Goal: Task Accomplishment & Management: Complete application form

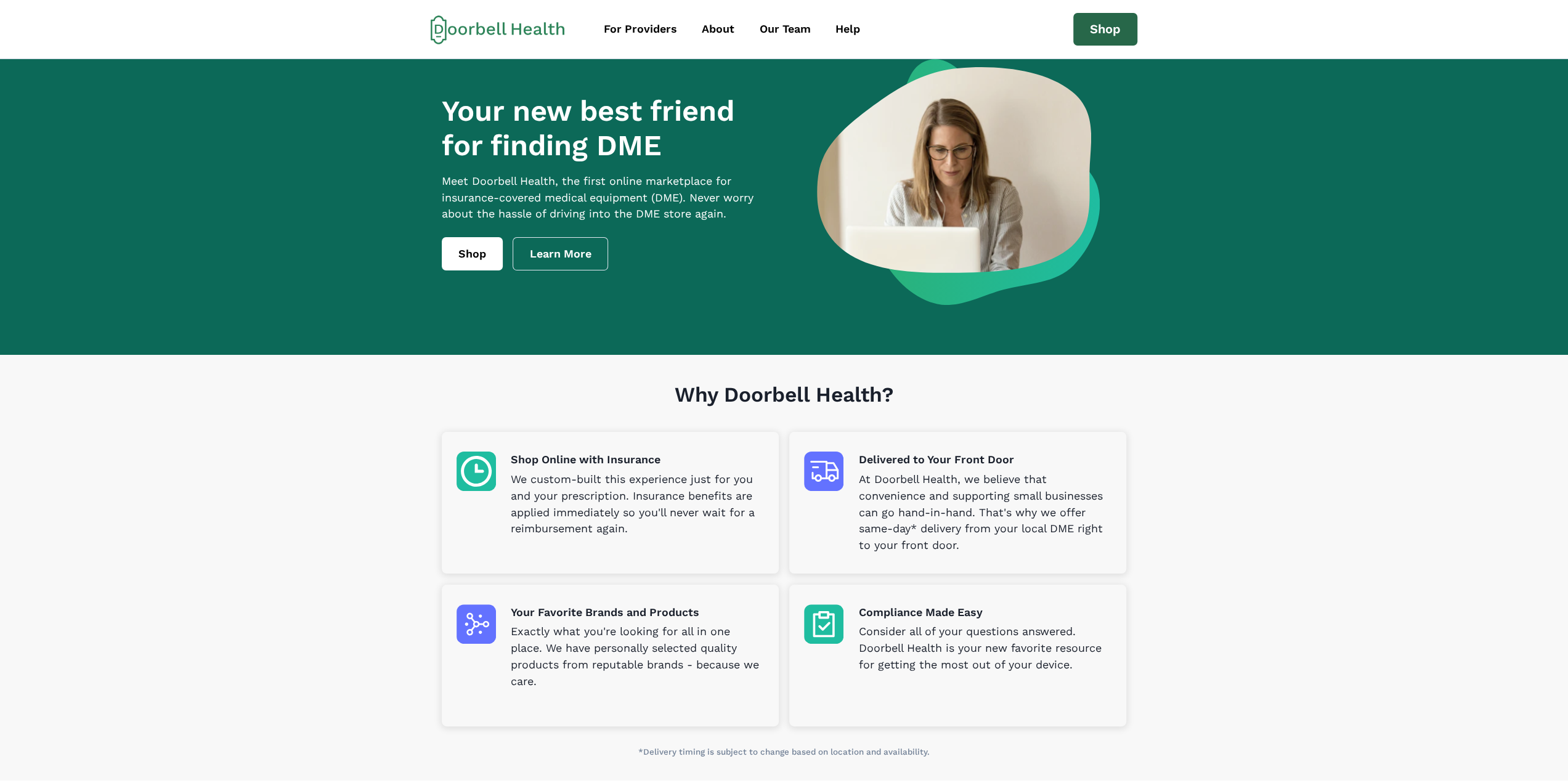
click at [1102, 26] on link "Shop" at bounding box center [1105, 30] width 64 height 33
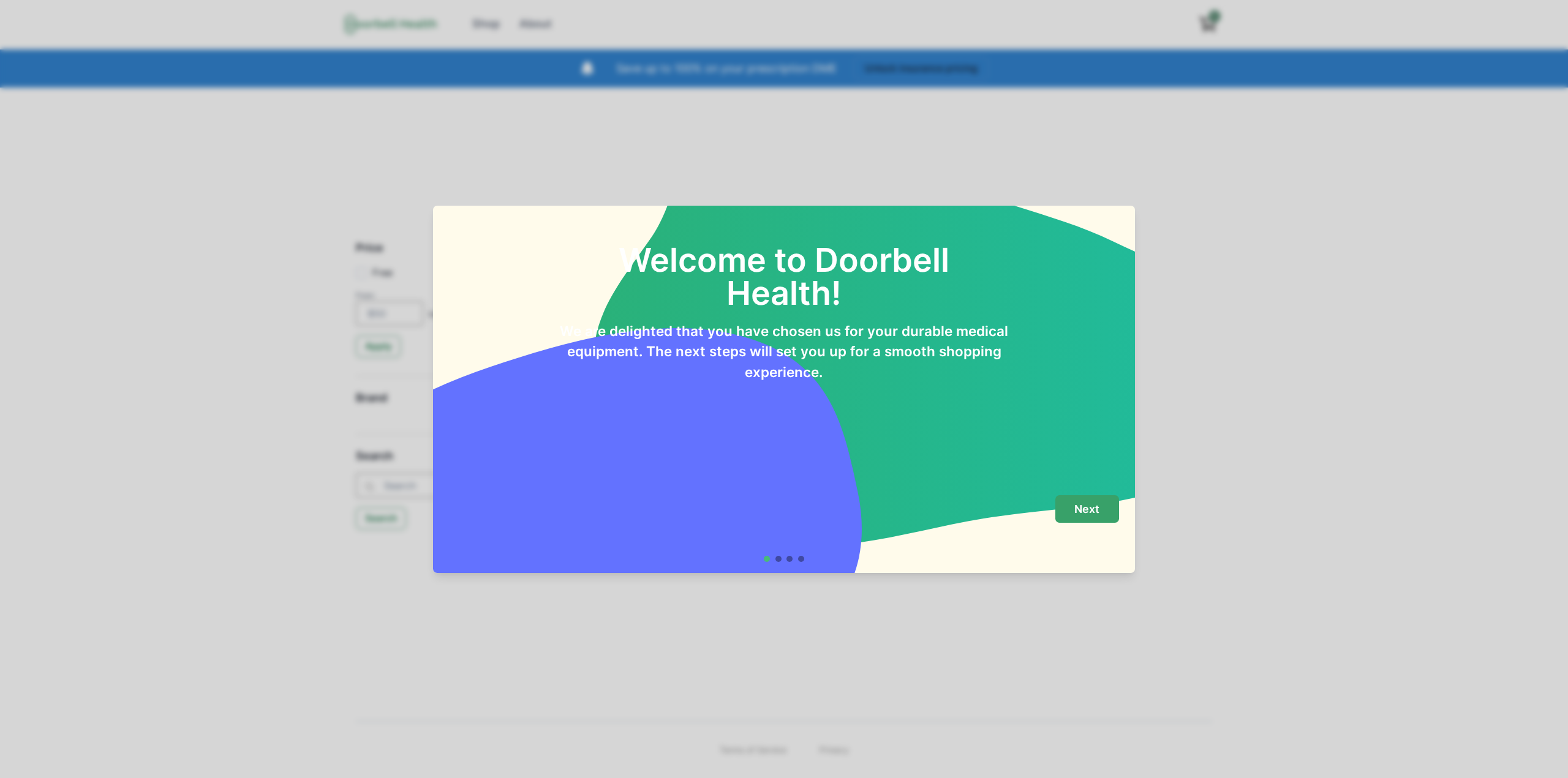
click at [1101, 509] on button "Next" at bounding box center [1086, 509] width 63 height 28
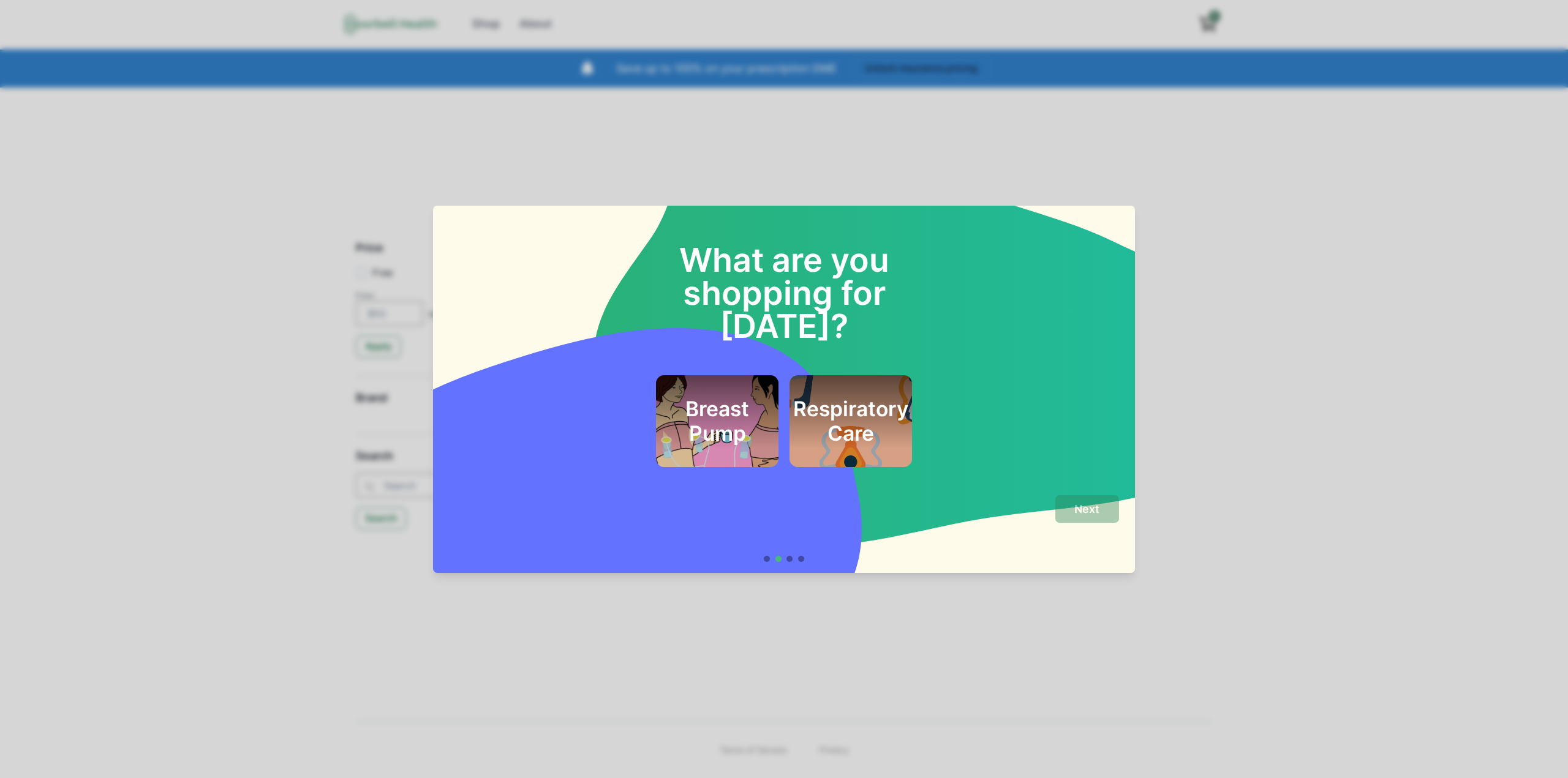
click at [860, 397] on h2 "Respiratory Care" at bounding box center [851, 421] width 115 height 49
click at [1087, 503] on p "Next" at bounding box center [1086, 509] width 25 height 13
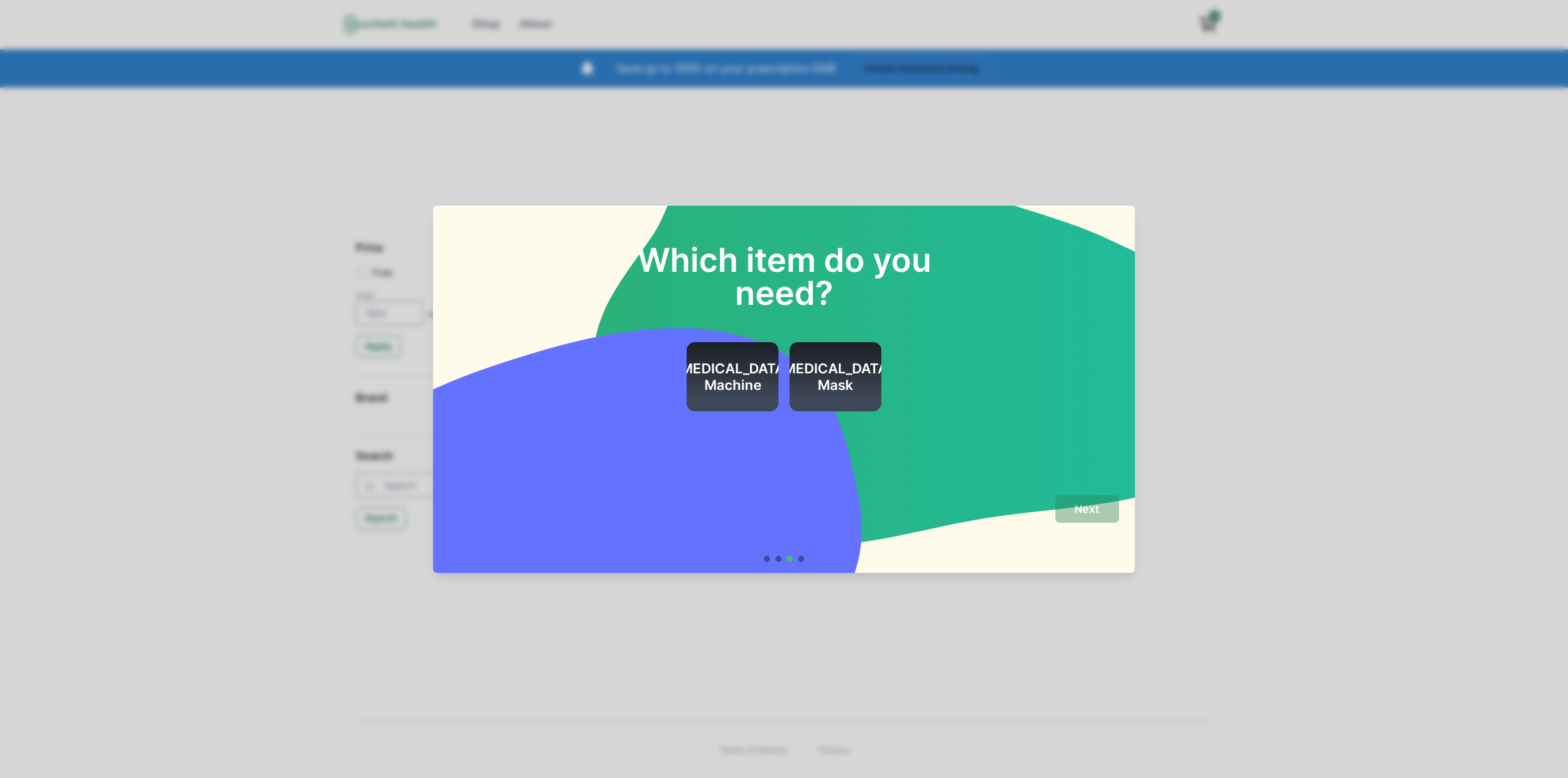
click at [741, 375] on h2 "[MEDICAL_DATA] Machine" at bounding box center [732, 377] width 115 height 33
click at [1100, 504] on button "Next" at bounding box center [1086, 509] width 63 height 28
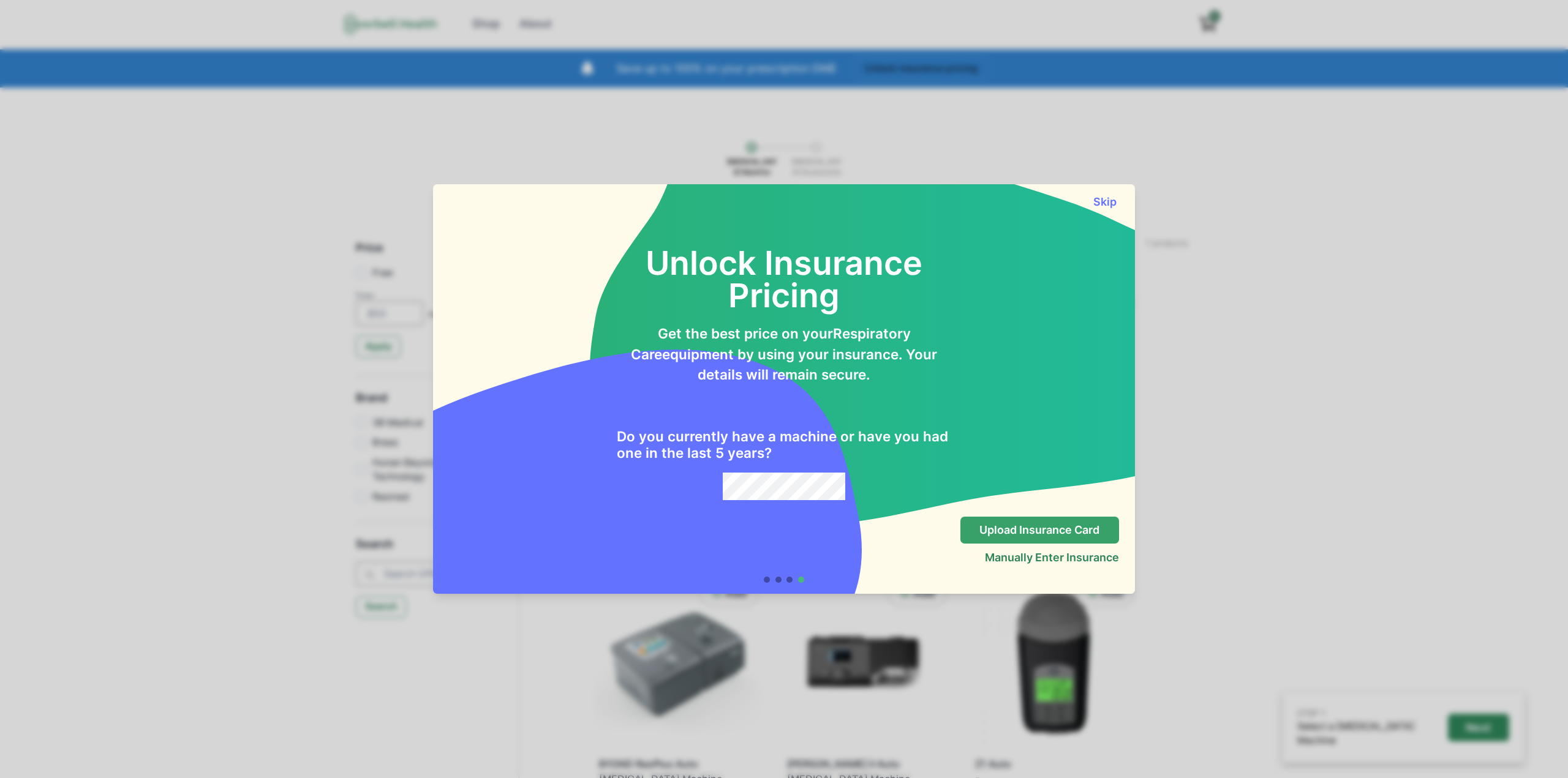
click at [1042, 535] on p "Upload Insurance Card" at bounding box center [1039, 530] width 120 height 13
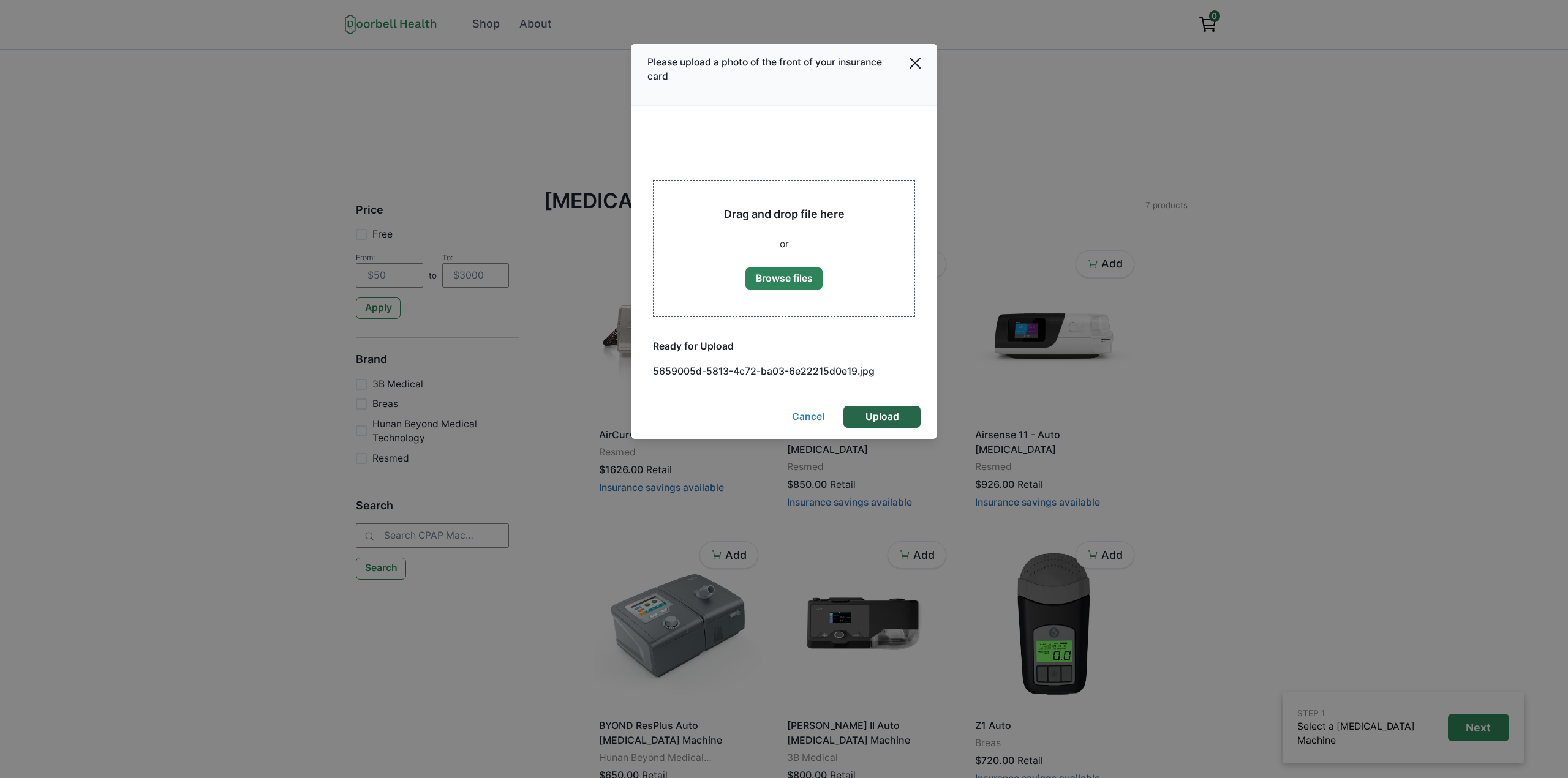
click at [888, 414] on button "Upload" at bounding box center [882, 417] width 77 height 22
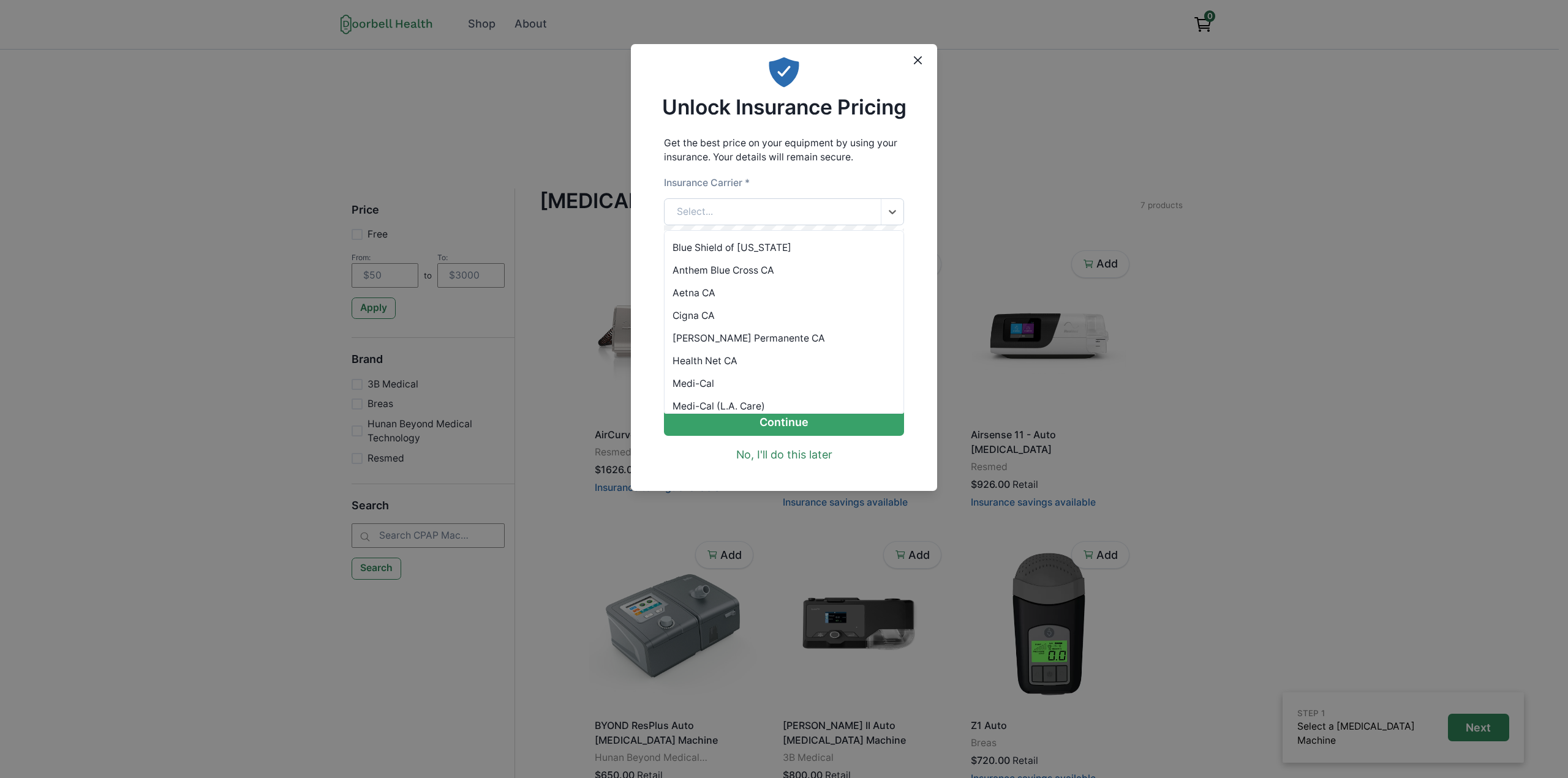
click at [847, 218] on div "Select..." at bounding box center [772, 212] width 217 height 26
click at [750, 396] on div "Other insurance carrier" at bounding box center [783, 397] width 239 height 23
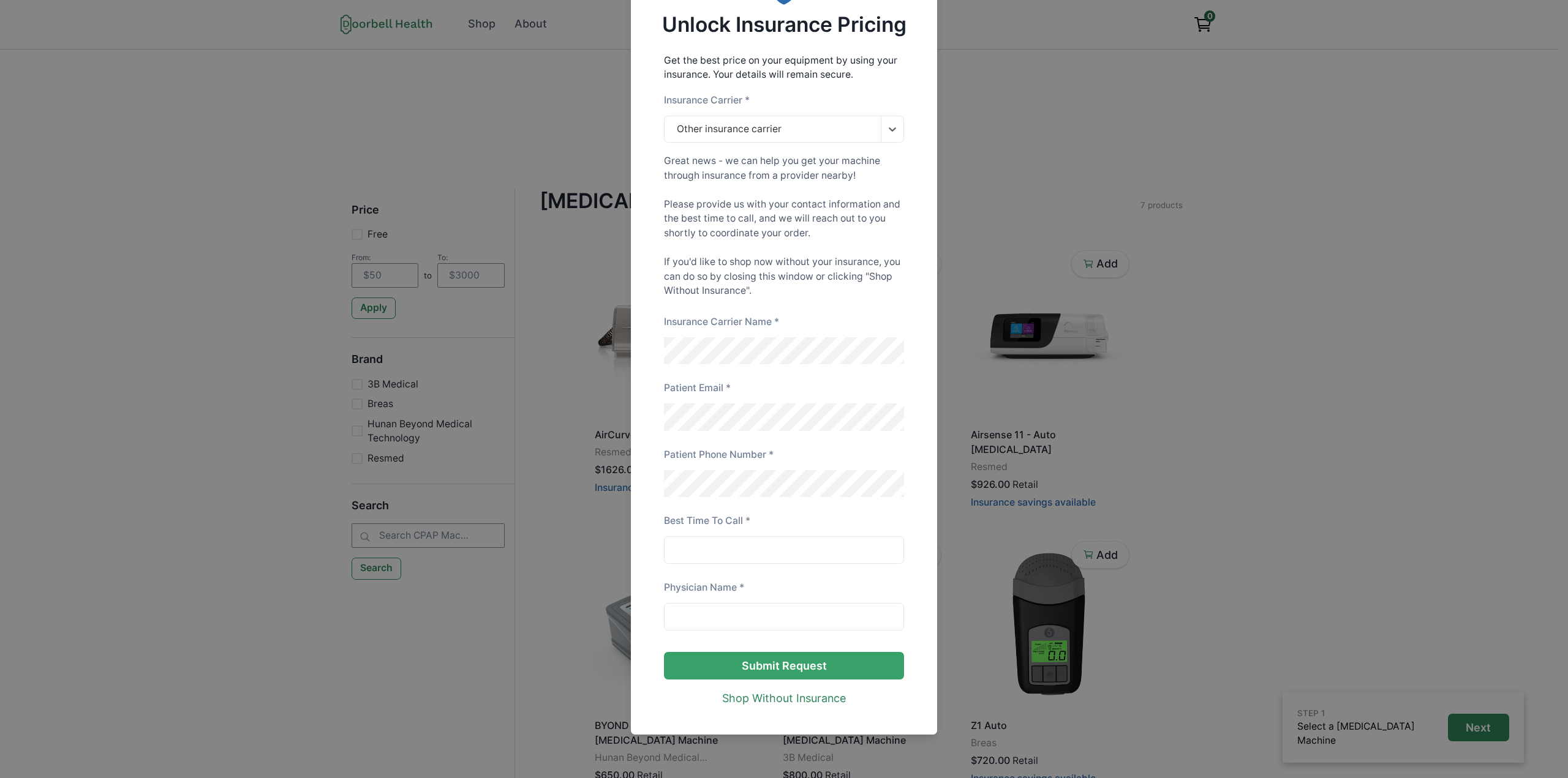
scroll to position [90, 0]
click at [710, 556] on input at bounding box center [784, 550] width 241 height 28
type input "1-4pm"
click at [742, 615] on input at bounding box center [784, 617] width 241 height 28
type input "[PERSON_NAME], DO"
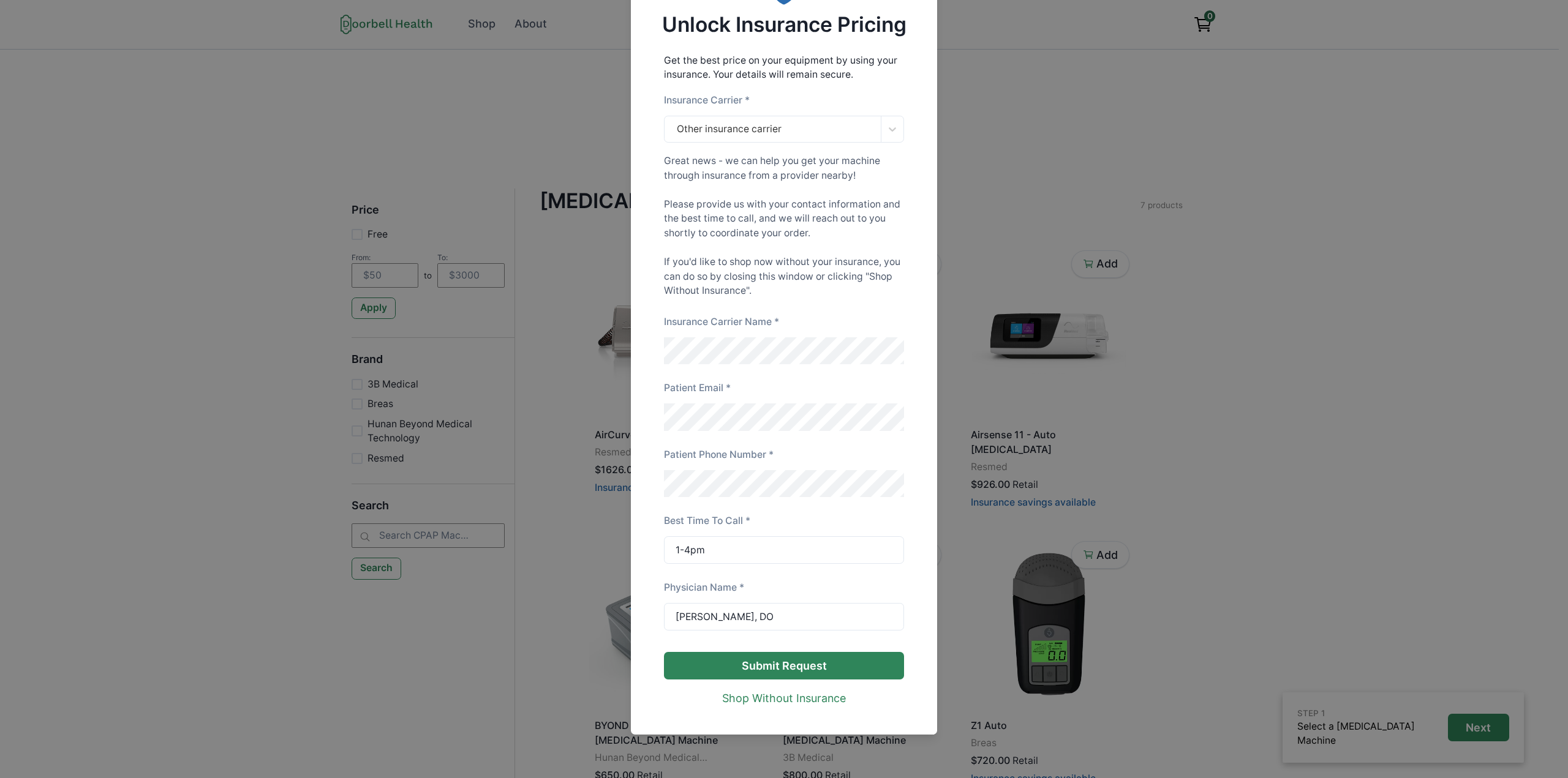
click at [758, 661] on button "Submit Request" at bounding box center [784, 666] width 241 height 28
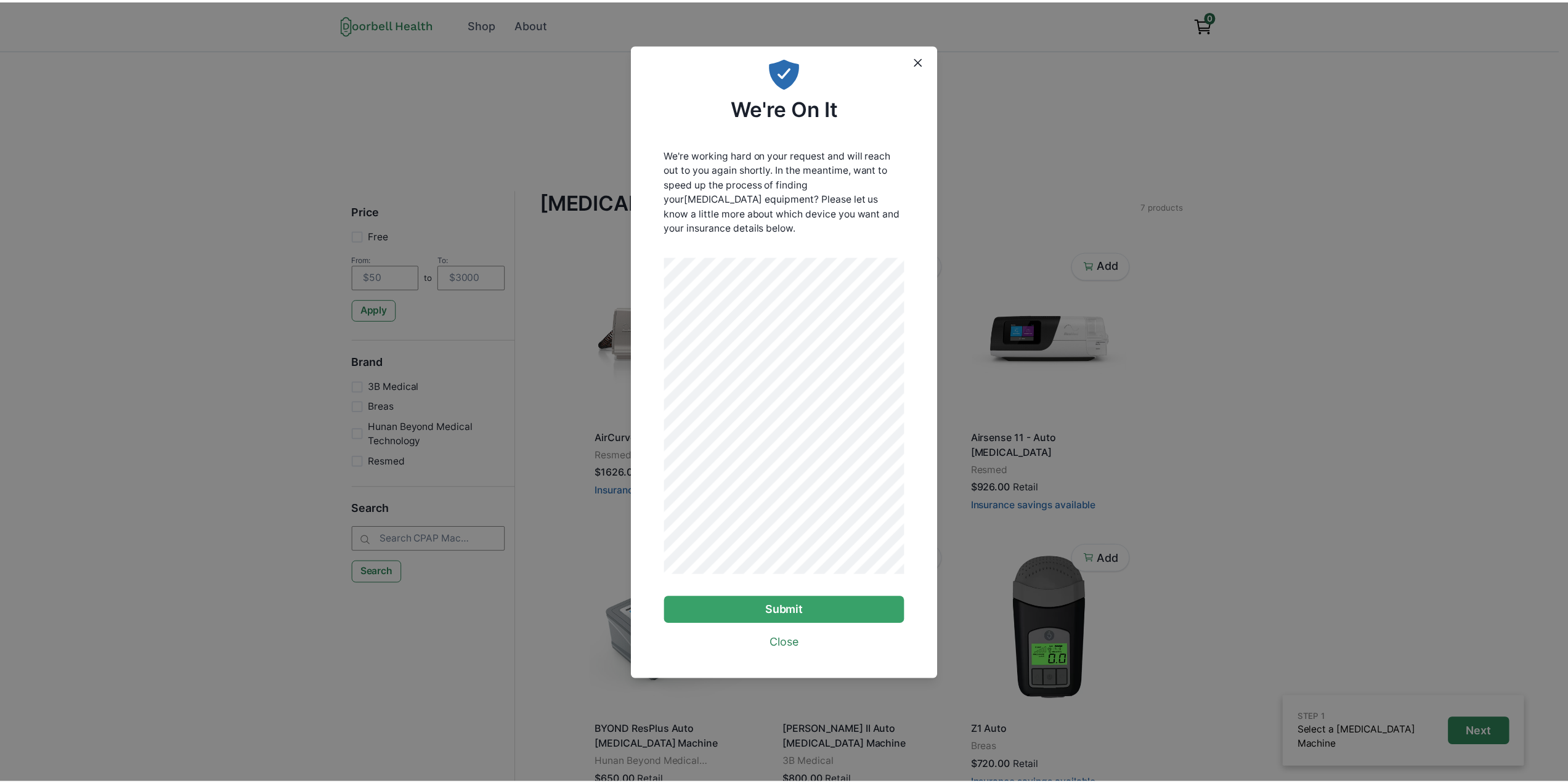
scroll to position [0, 0]
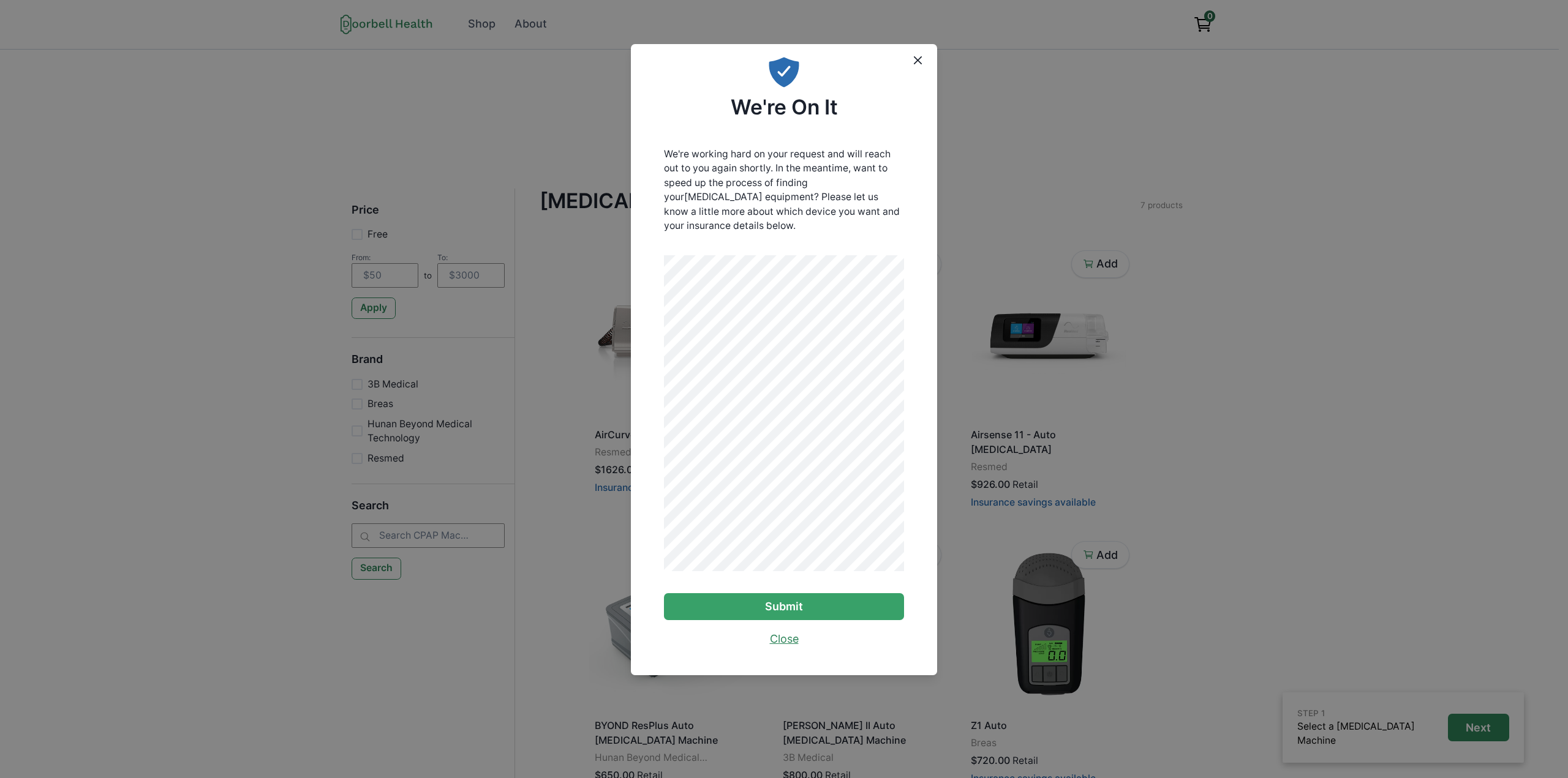
click at [791, 642] on link "Close" at bounding box center [784, 639] width 29 height 16
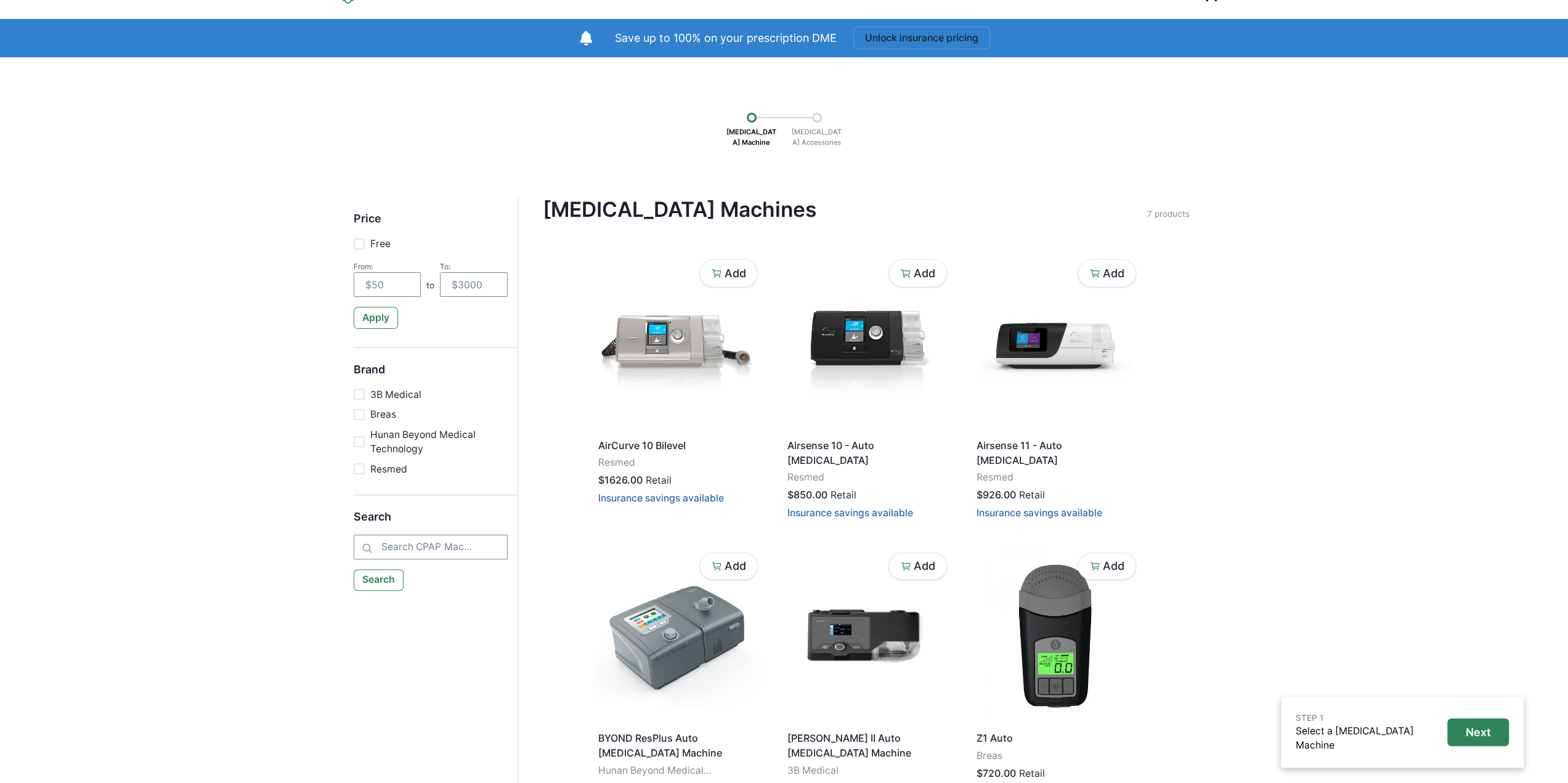
scroll to position [2, 0]
